Goal: Task Accomplishment & Management: Manage account settings

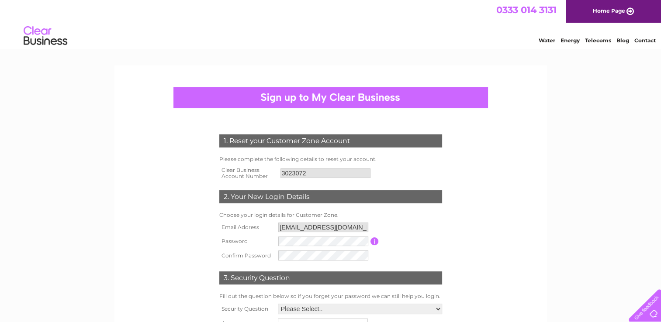
click at [314, 247] on td at bounding box center [323, 242] width 94 height 14
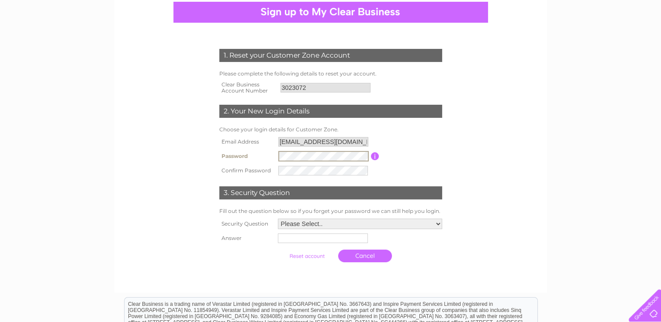
scroll to position [87, 0]
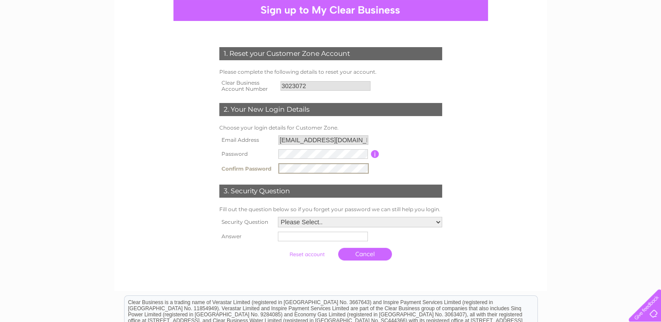
click at [339, 225] on select "Please Select.. In what town or city was your first job? In what town or city d…" at bounding box center [360, 222] width 164 height 10
select select "5"
click at [277, 217] on select "Please Select.. In what town or city was your first job? In what town or city d…" at bounding box center [359, 222] width 165 height 11
click at [310, 238] on input "text" at bounding box center [323, 237] width 91 height 10
type input "Bird"
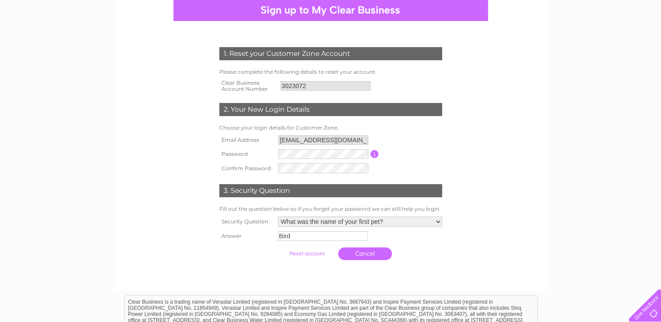
click at [383, 180] on td "3. Security Question" at bounding box center [330, 190] width 227 height 28
click at [272, 169] on tr "Confirm Password" at bounding box center [330, 168] width 227 height 15
click at [319, 256] on input "submit" at bounding box center [307, 254] width 54 height 12
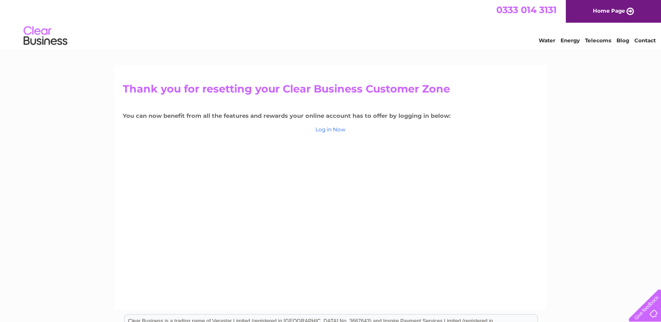
click at [330, 131] on link "Log in Now" at bounding box center [330, 129] width 30 height 7
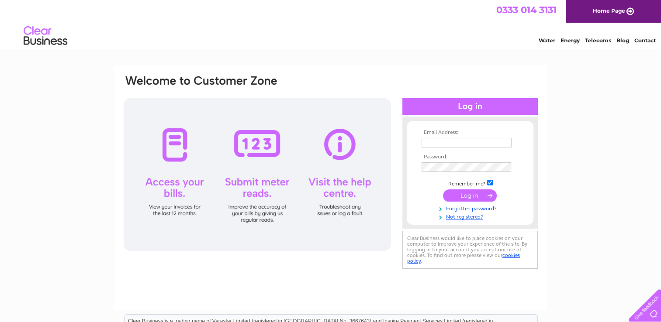
drag, startPoint x: 388, startPoint y: 53, endPoint x: 423, endPoint y: 63, distance: 36.2
click at [388, 51] on html "0333 014 3131 Home Page Water Energy Telecoms Blog Contact" at bounding box center [330, 25] width 661 height 51
type input "accountsicaps@bluebirdcare.co.uk"
click at [472, 197] on input "submit" at bounding box center [470, 196] width 54 height 12
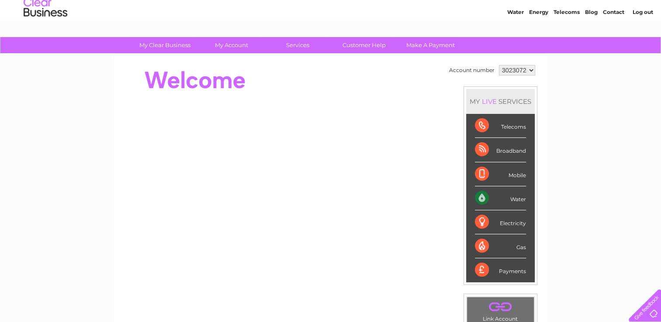
scroll to position [44, 0]
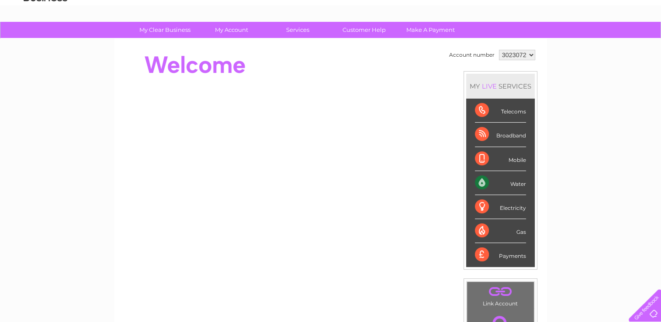
click at [521, 55] on select "3023072" at bounding box center [517, 55] width 36 height 10
click at [288, 72] on div at bounding box center [282, 65] width 318 height 35
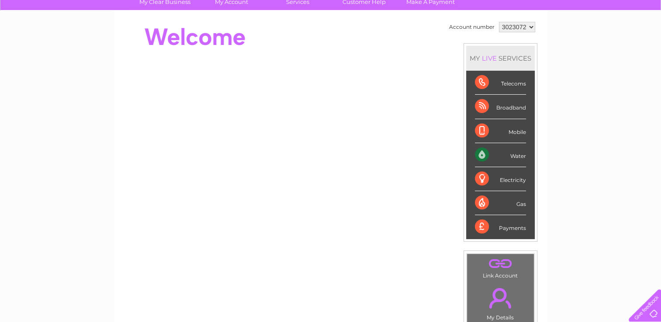
scroll to position [0, 0]
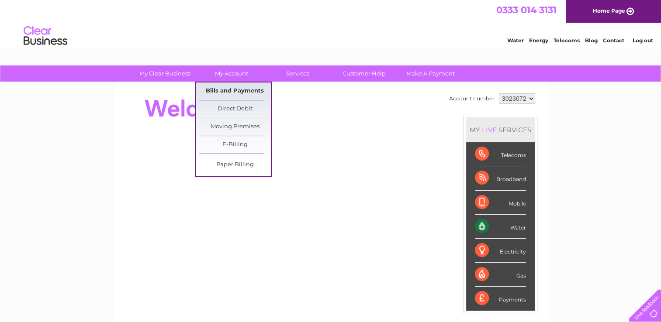
click at [243, 93] on link "Bills and Payments" at bounding box center [235, 91] width 72 height 17
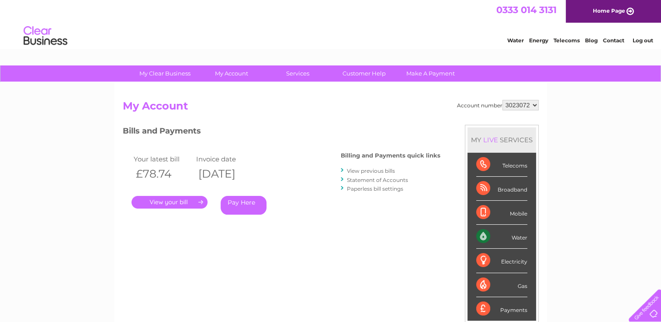
click at [170, 204] on link "." at bounding box center [169, 202] width 76 height 13
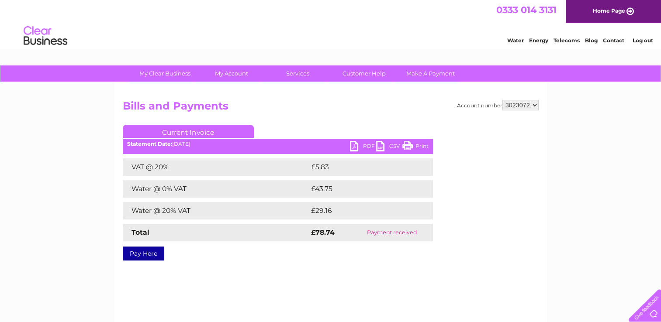
click at [360, 147] on link "PDF" at bounding box center [363, 147] width 26 height 13
